Goal: Use online tool/utility: Utilize a website feature to perform a specific function

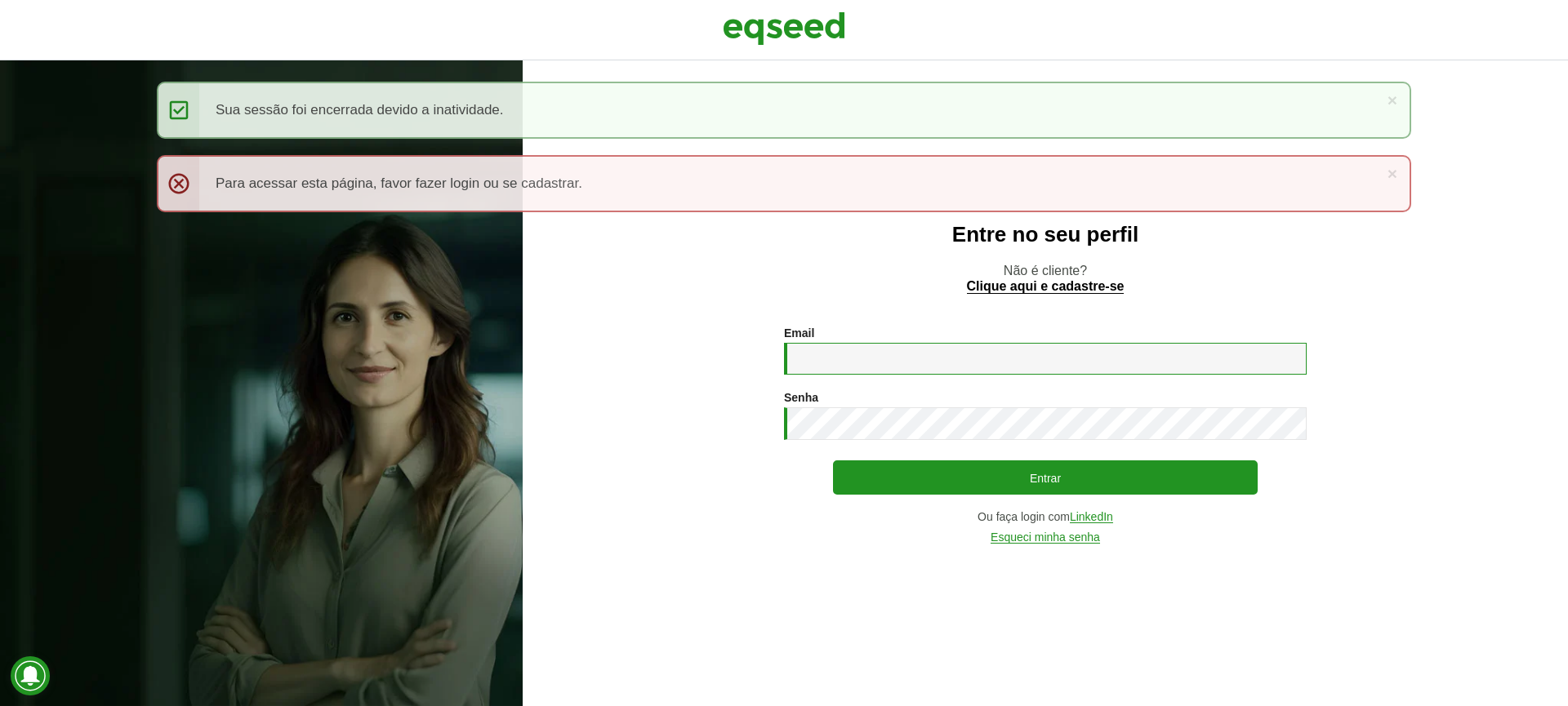
click at [869, 366] on input "Email *" at bounding box center [1045, 358] width 523 height 32
click at [877, 356] on input "Email *" at bounding box center [1045, 358] width 523 height 32
type input "**********"
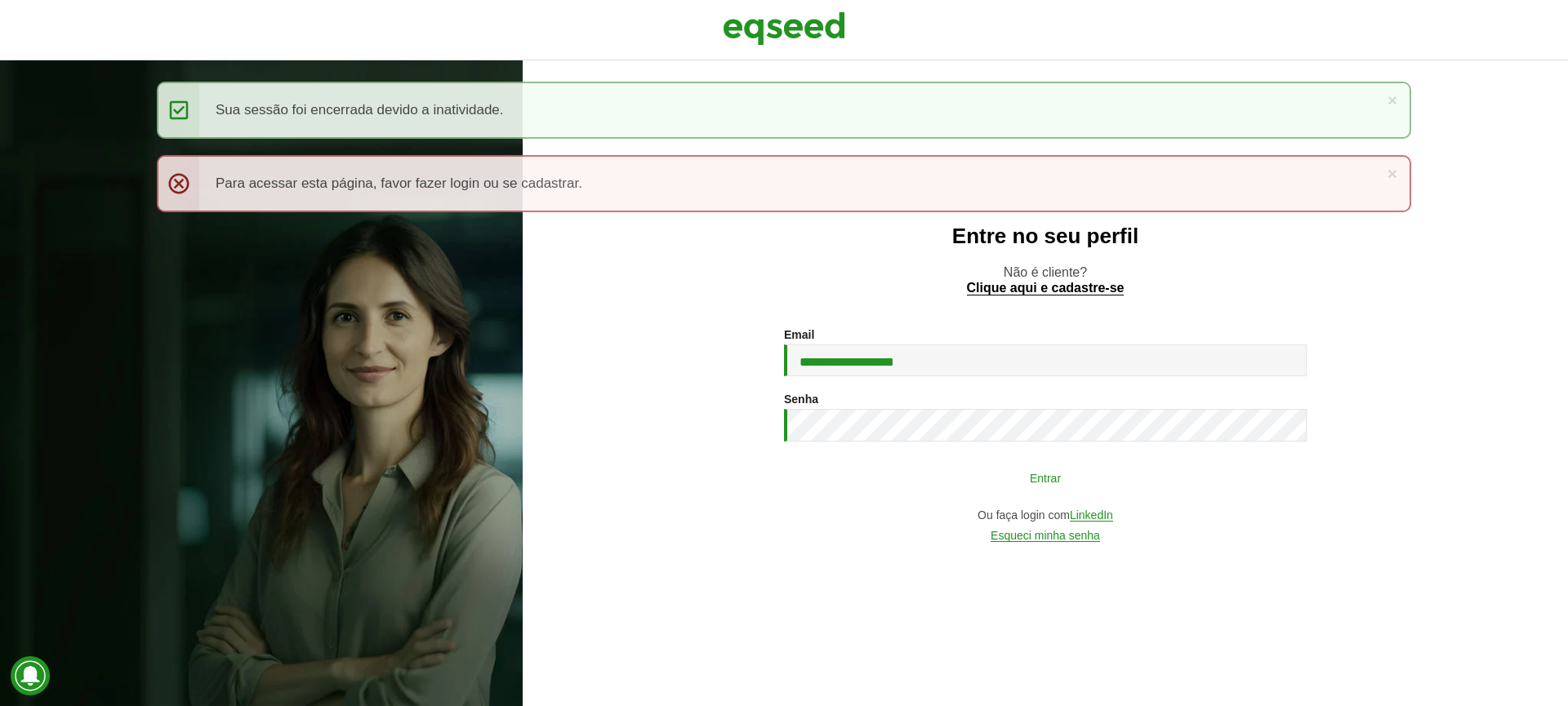
click at [961, 462] on button "Entrar" at bounding box center [1045, 477] width 425 height 31
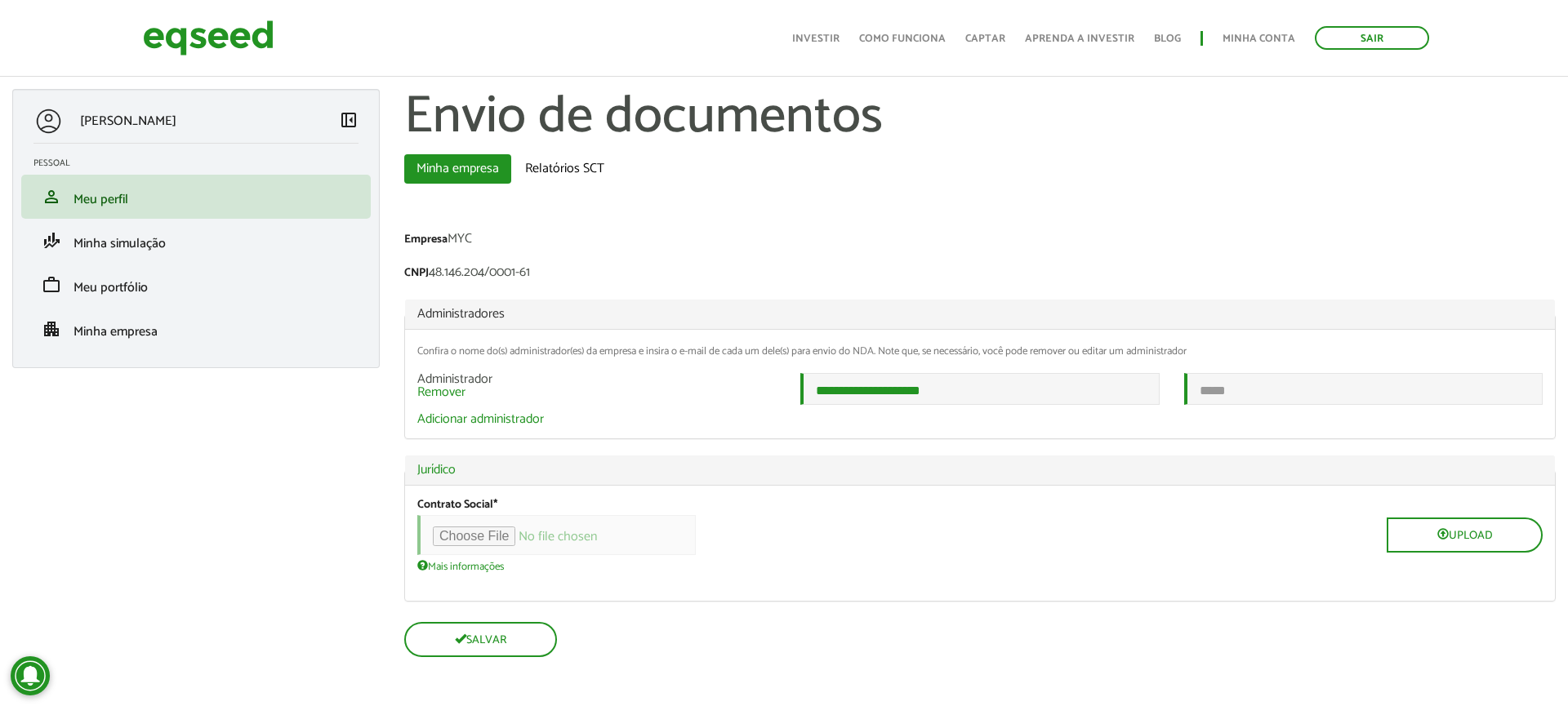
scroll to position [8, 0]
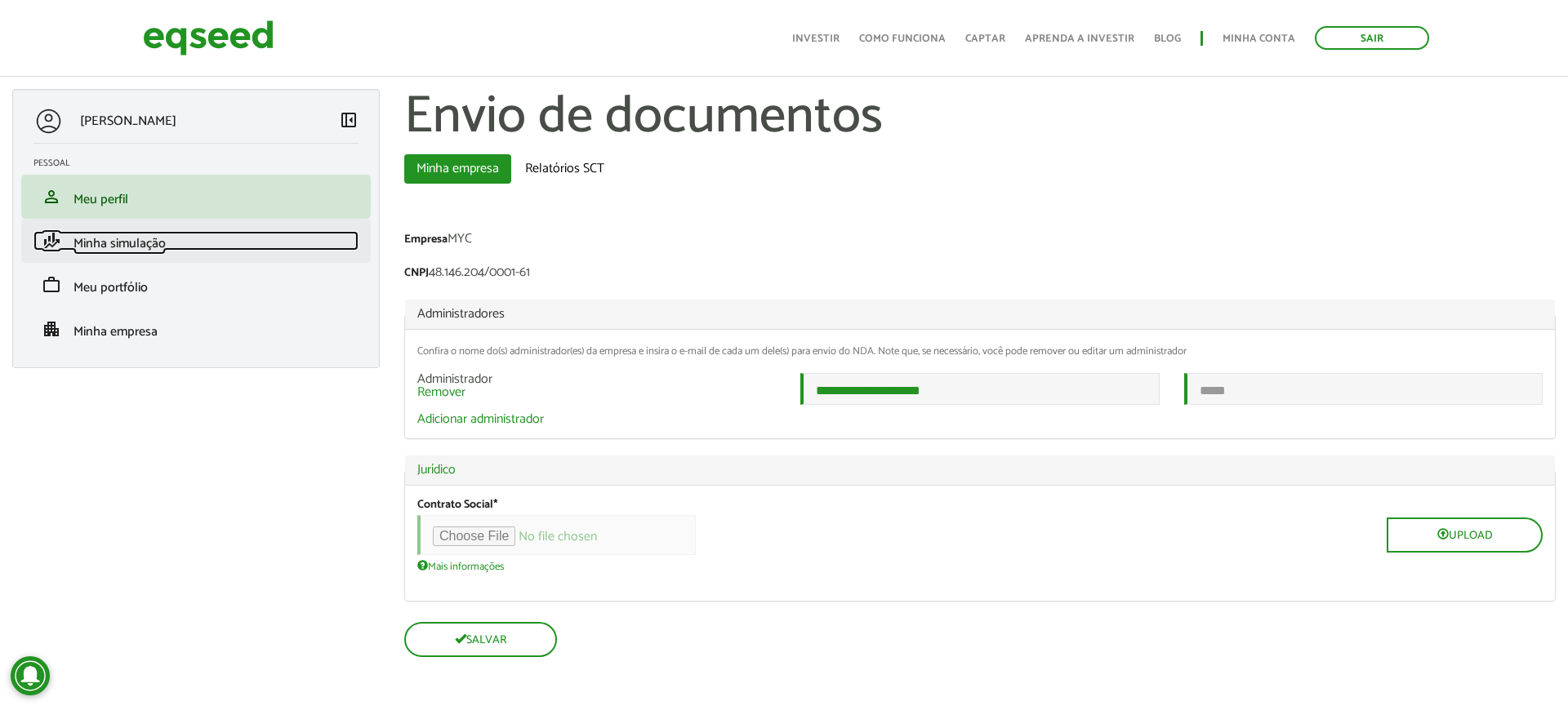
click at [108, 236] on span "Minha simulação" at bounding box center [119, 244] width 92 height 22
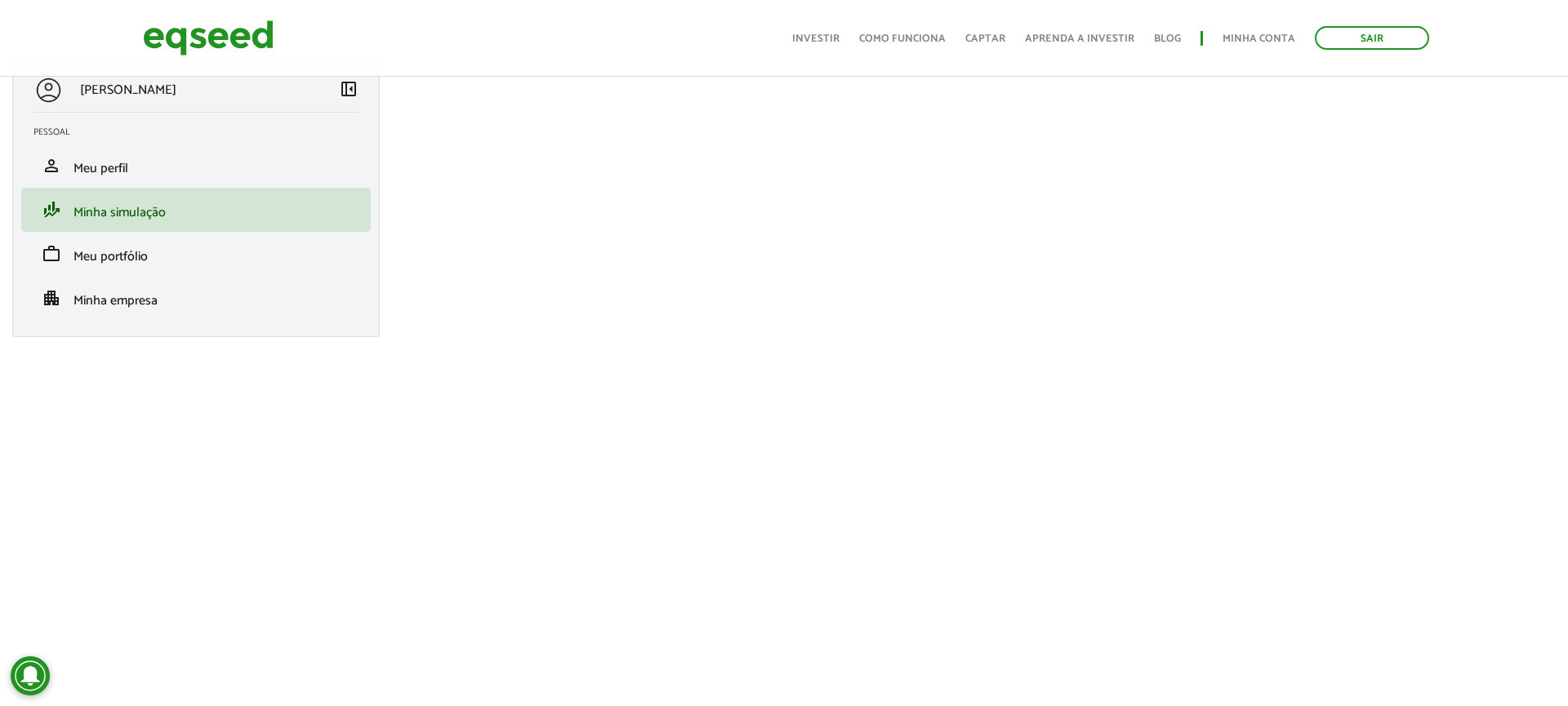
scroll to position [28, 0]
